Goal: Information Seeking & Learning: Learn about a topic

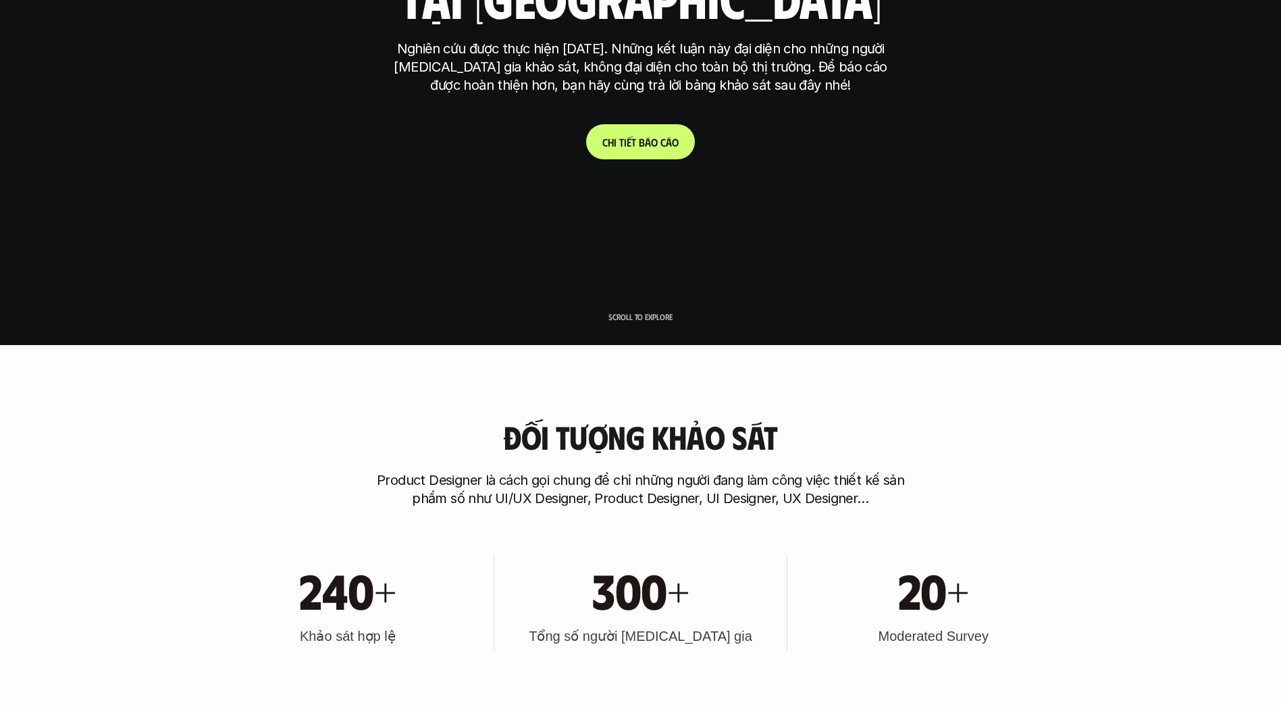
scroll to position [720, 0]
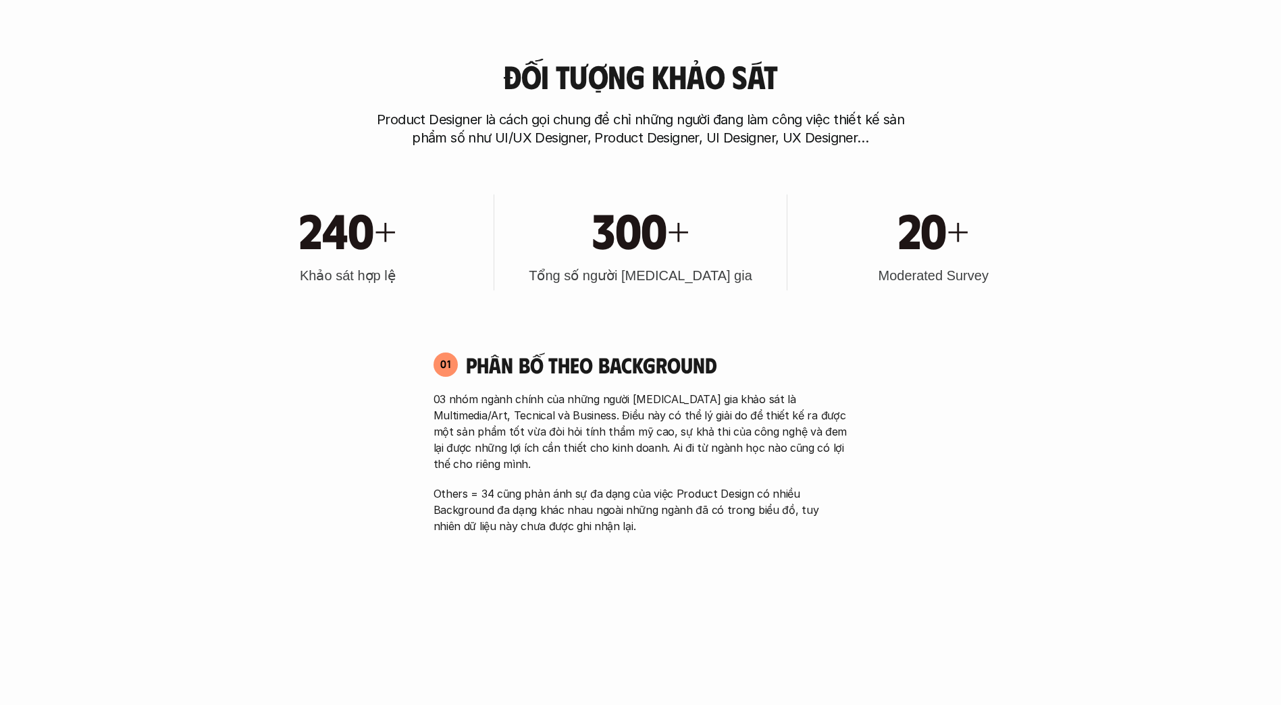
click at [327, 238] on h1 "240+" at bounding box center [347, 229] width 97 height 58
click at [610, 238] on h1 "300+" at bounding box center [640, 229] width 97 height 58
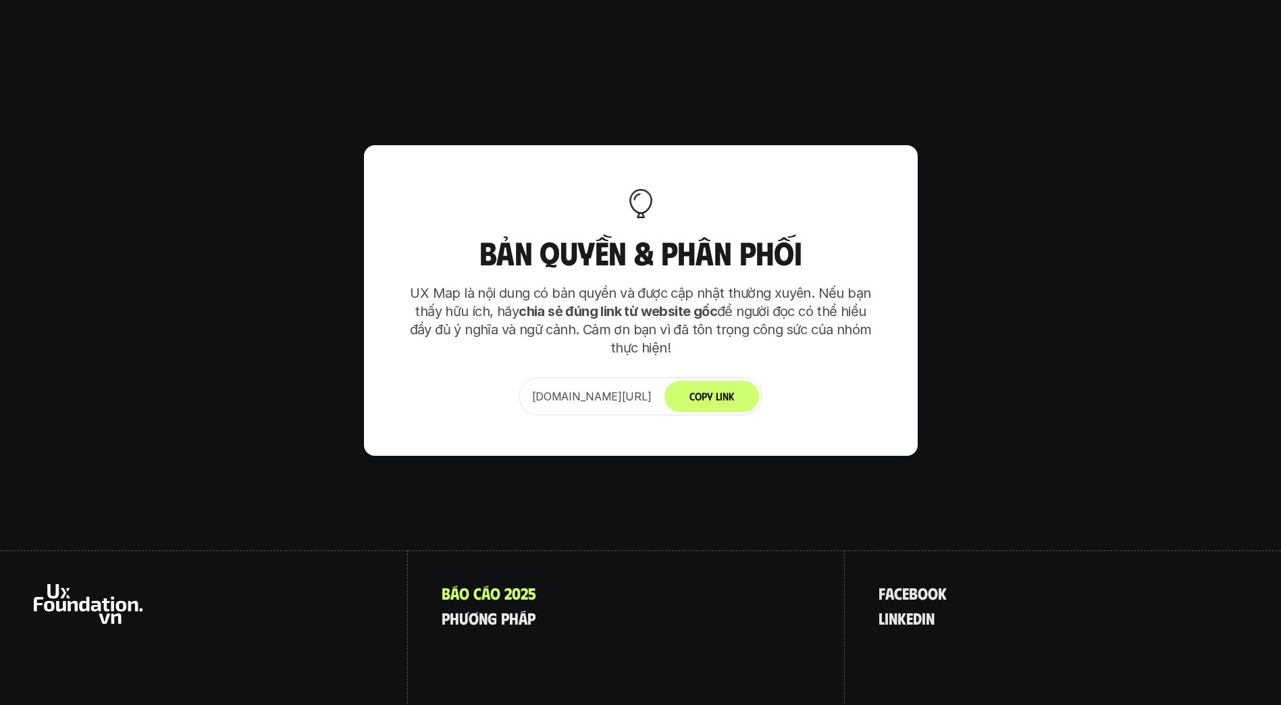
scroll to position [8479, 0]
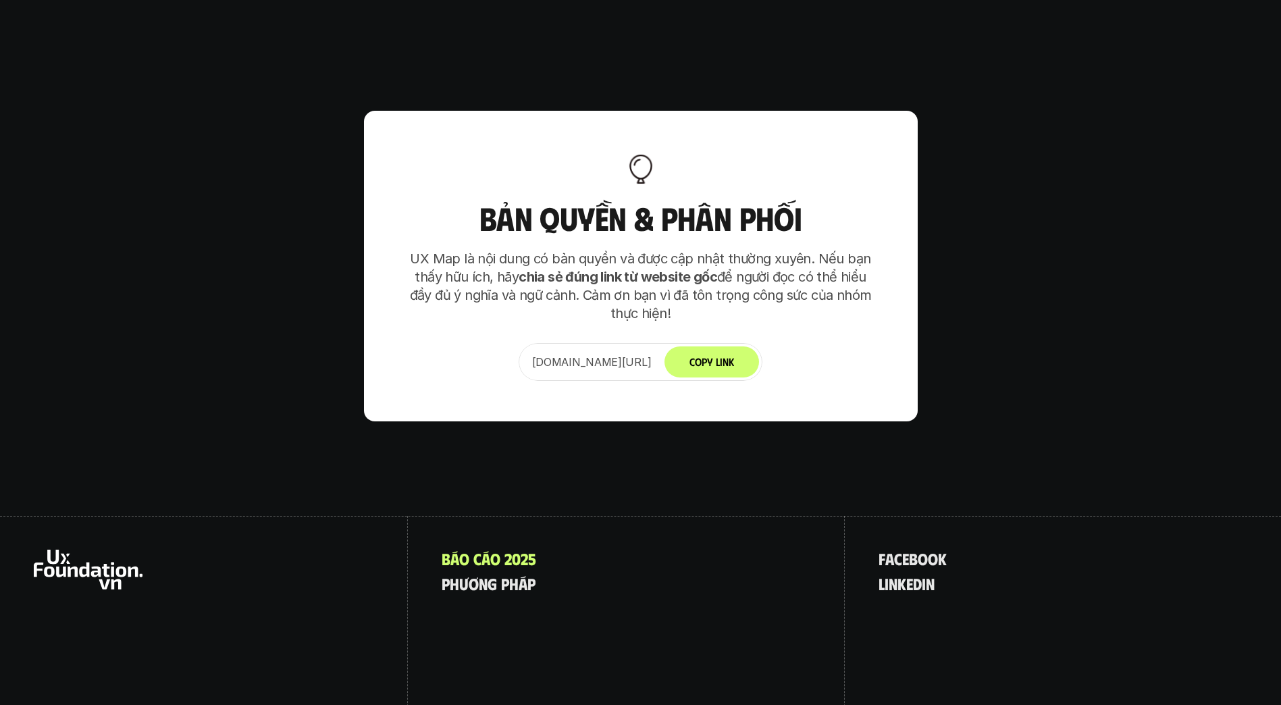
click at [512, 250] on p "UX Map là nội dung có bản quyền và được cập nhật thường xuyên. Nếu bạn thấy hữu…" at bounding box center [640, 286] width 473 height 73
click at [589, 354] on p "[DOMAIN_NAME][URL]" at bounding box center [592, 362] width 120 height 16
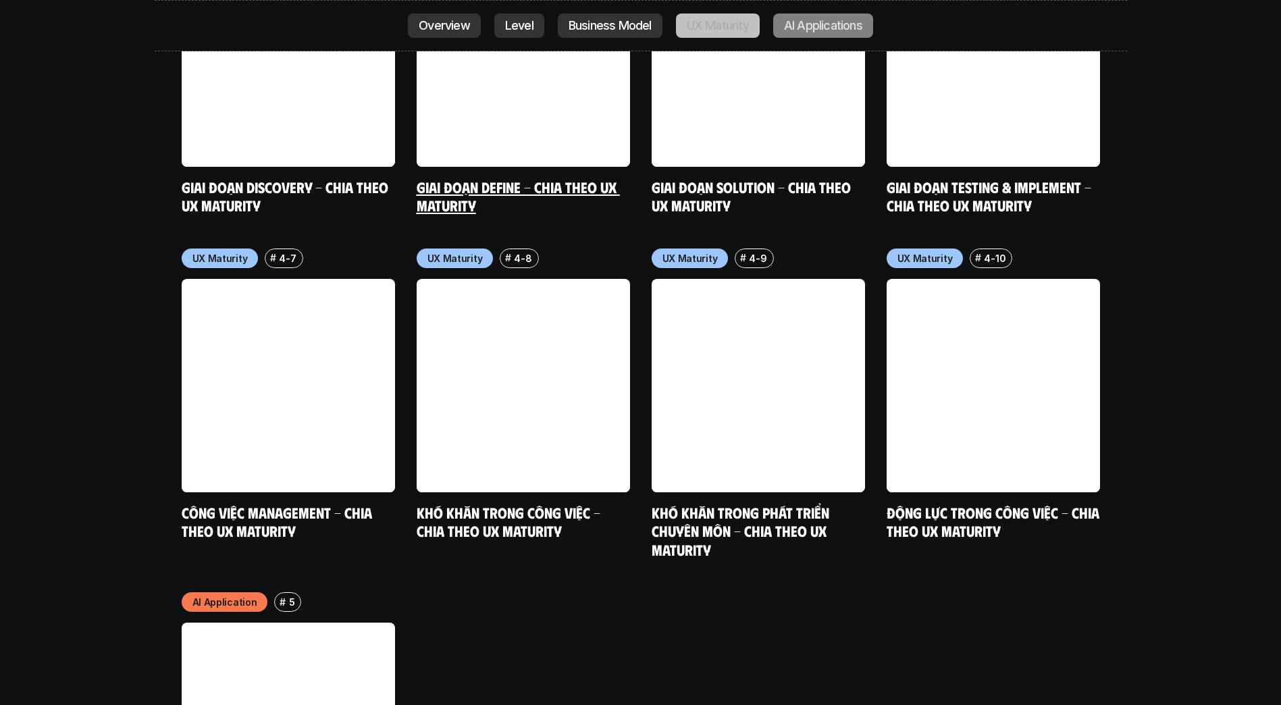
scroll to position [6678, 0]
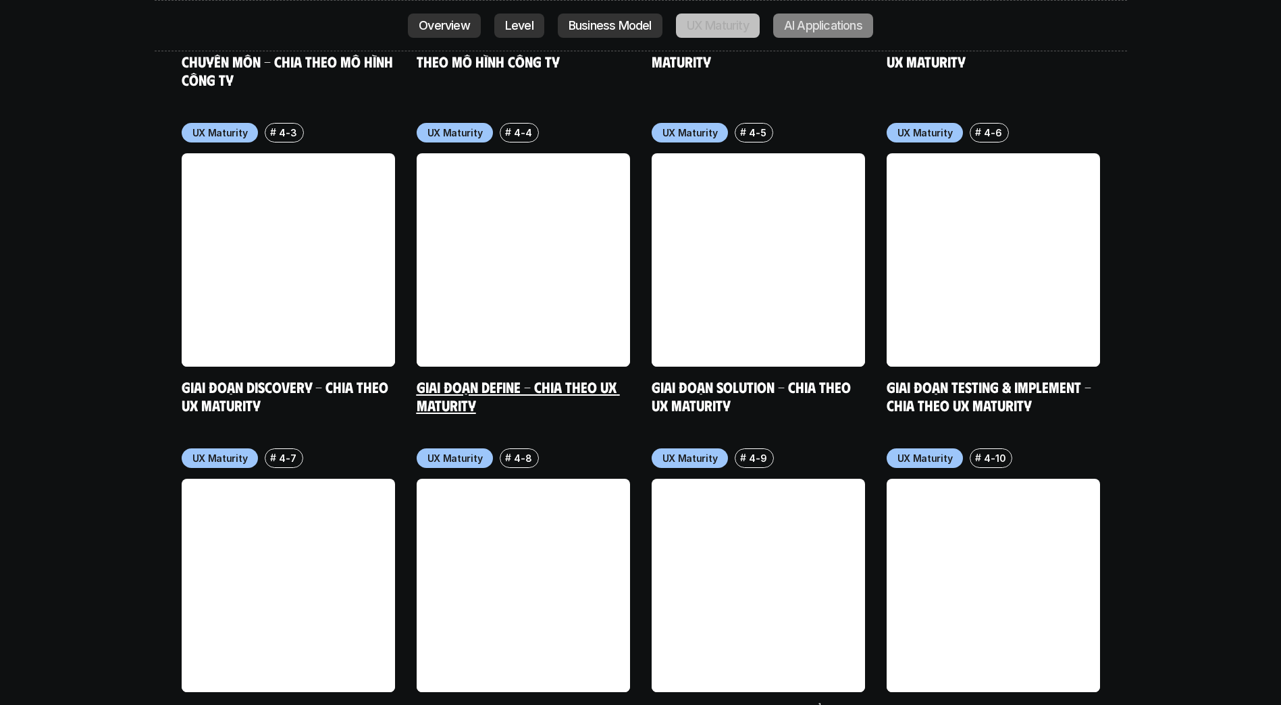
click at [608, 256] on link at bounding box center [523, 259] width 213 height 213
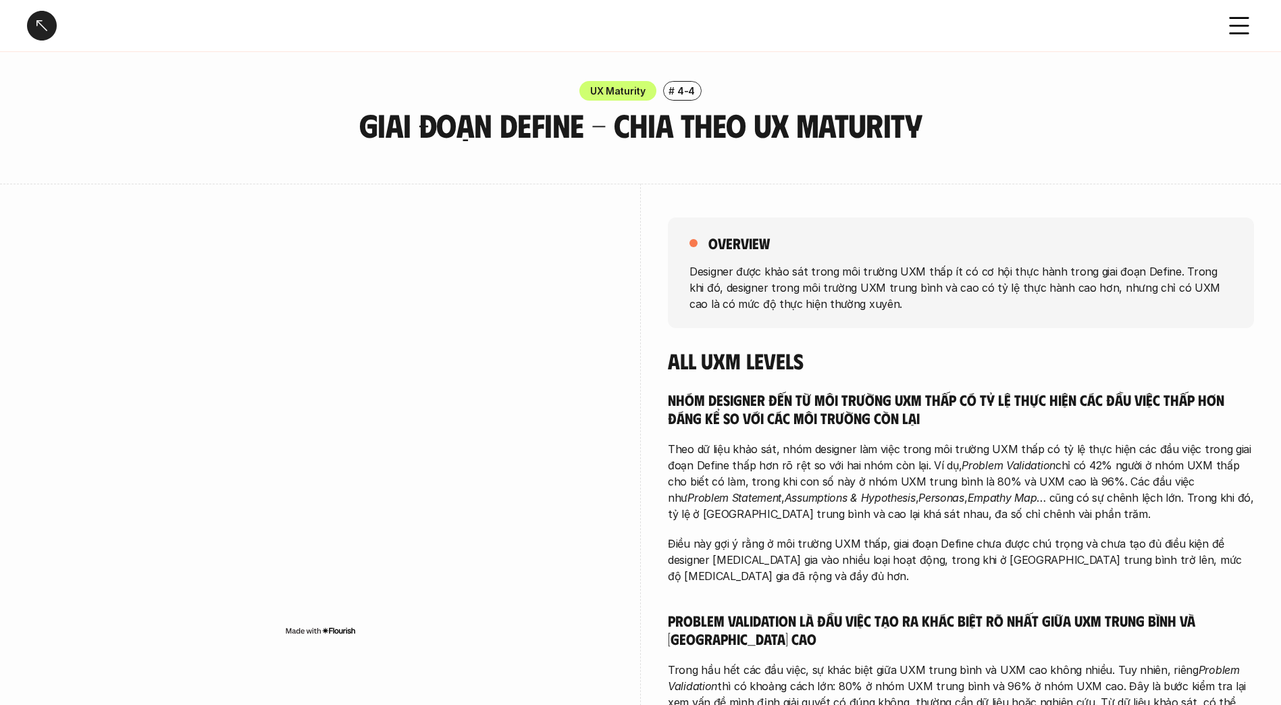
scroll to position [2495, 0]
